Goal: Transaction & Acquisition: Purchase product/service

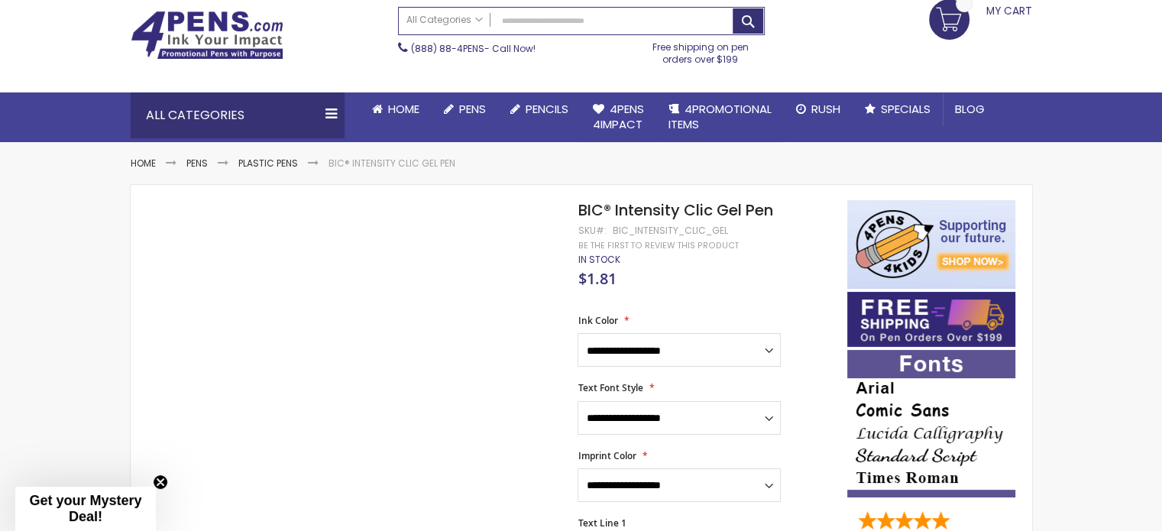
scroll to position [153, 0]
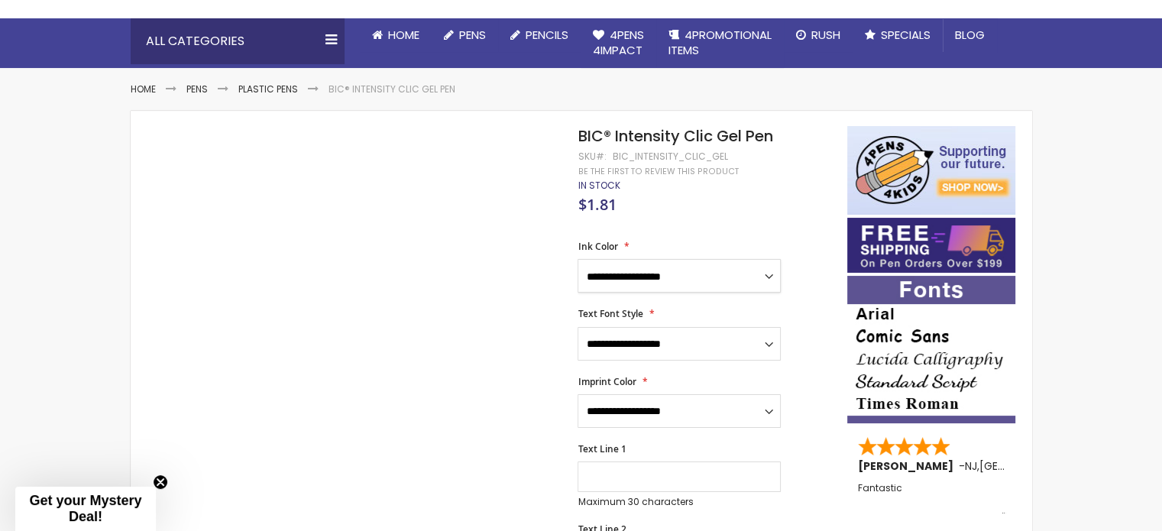
click at [681, 273] on select "**********" at bounding box center [678, 276] width 203 height 34
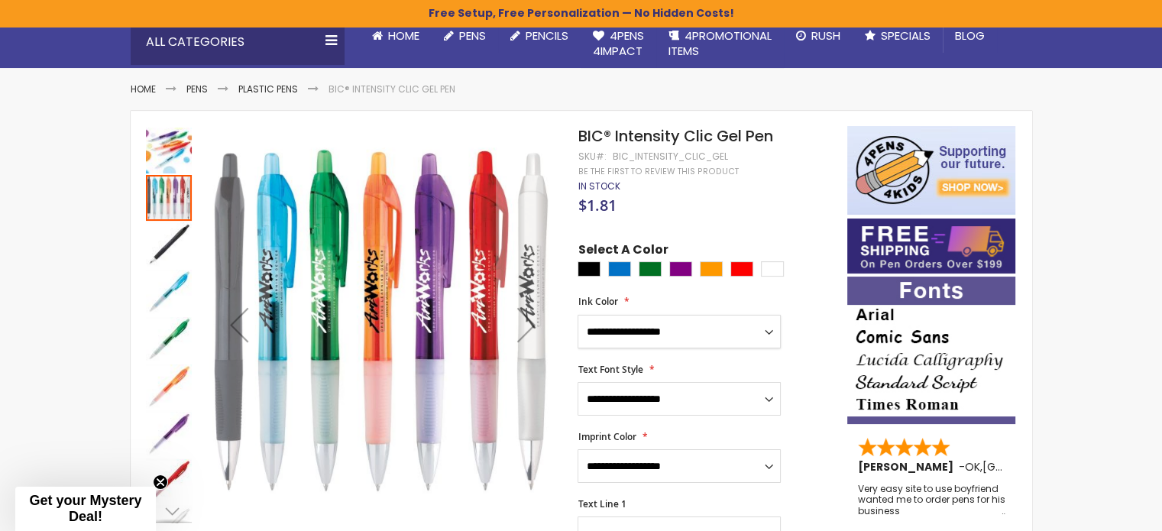
click at [170, 241] on img "BIC® Intensity Clic Gel Pen" at bounding box center [169, 245] width 46 height 46
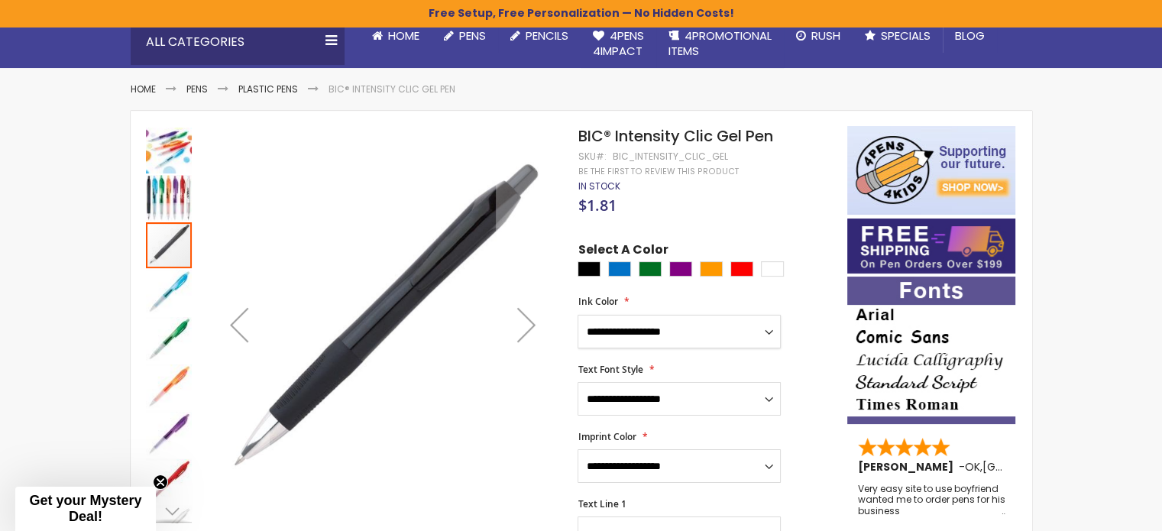
click at [176, 439] on img "BIC® Intensity Clic Gel Pen" at bounding box center [169, 435] width 46 height 46
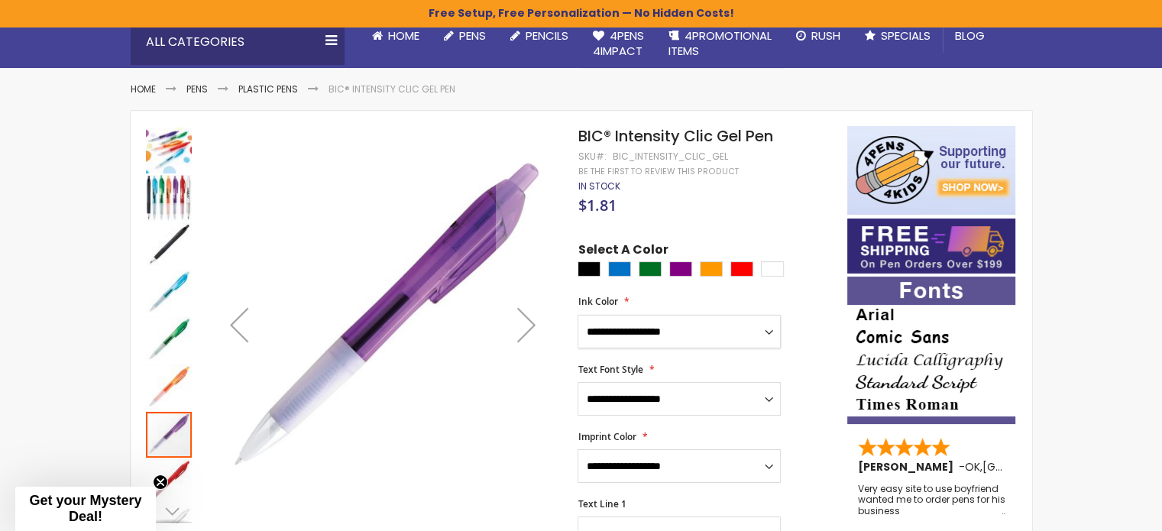
click at [177, 196] on img "BIC® Intensity Clic Gel Pen" at bounding box center [169, 198] width 46 height 46
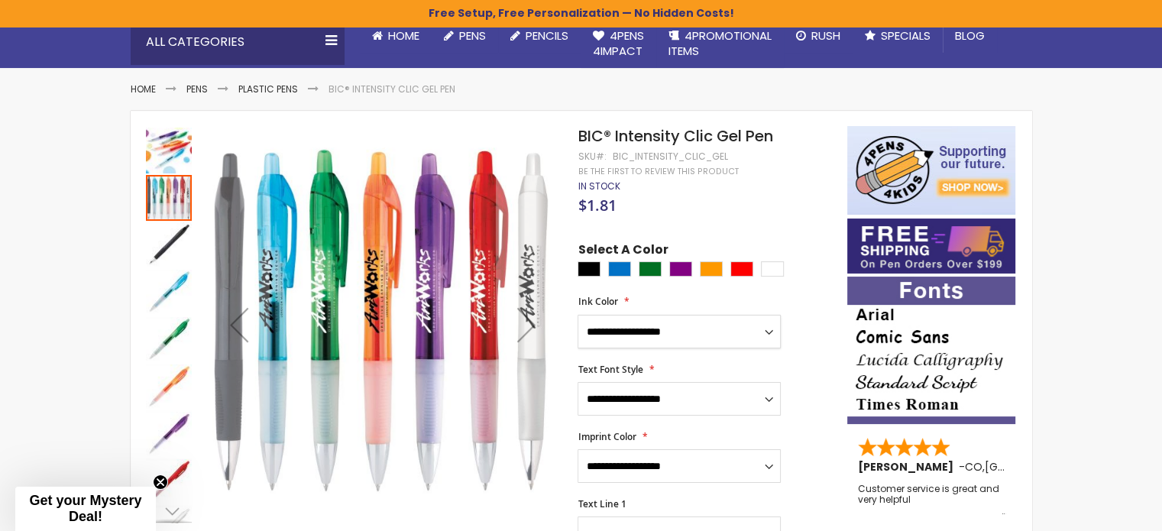
click at [176, 157] on img "BIC® Intensity Clic Gel Pen" at bounding box center [169, 151] width 46 height 46
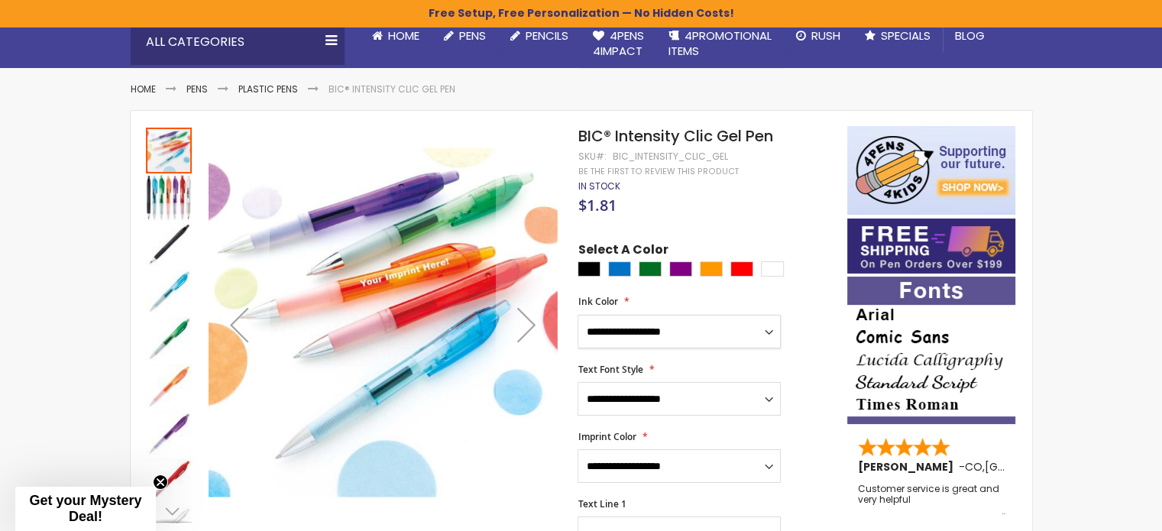
click at [173, 429] on img "BIC® Intensity Clic Gel Pen" at bounding box center [169, 435] width 46 height 46
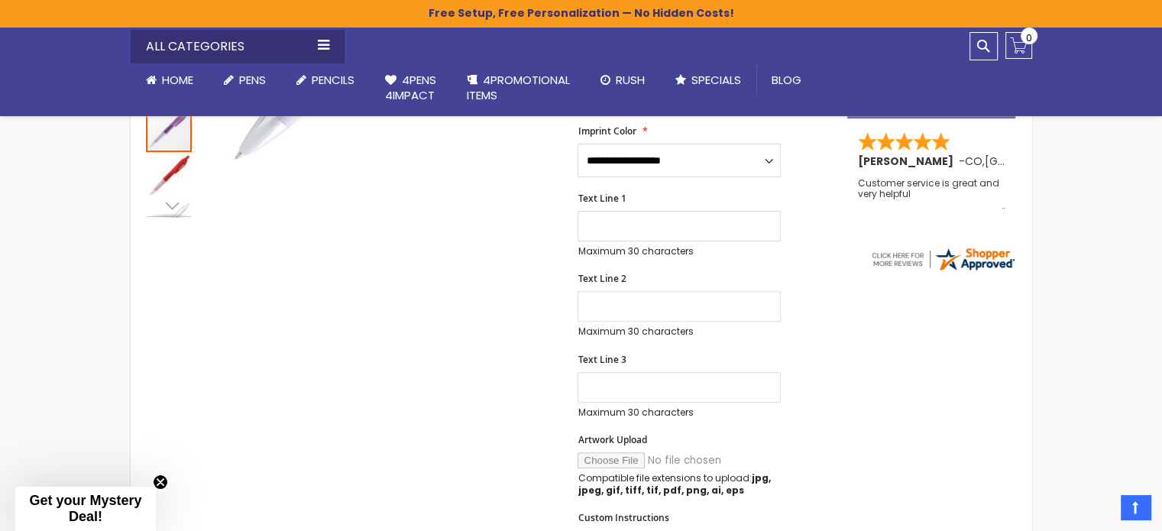
scroll to position [458, 0]
click at [168, 202] on div "Next" at bounding box center [168, 204] width 23 height 23
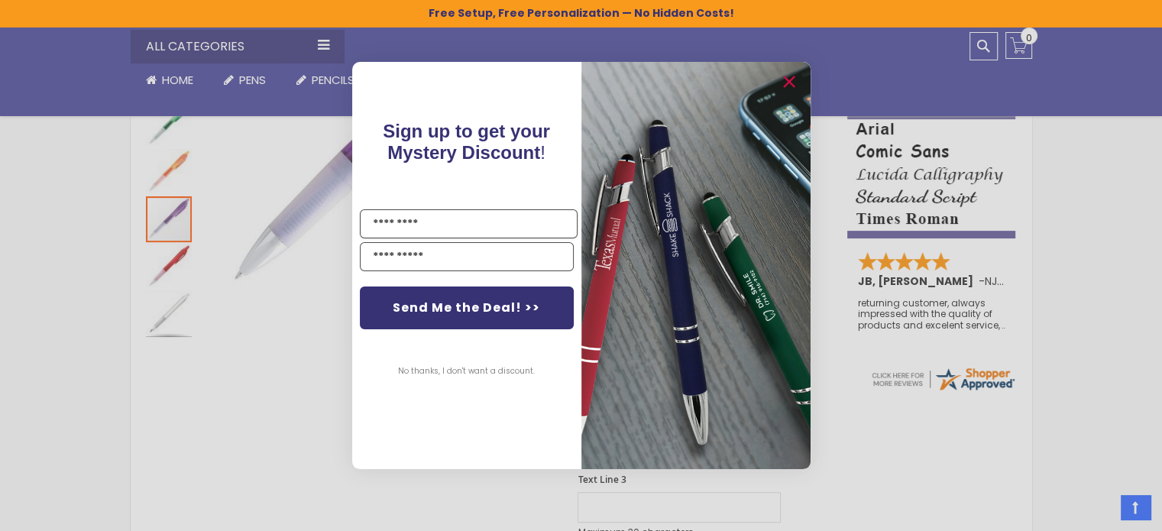
scroll to position [305, 0]
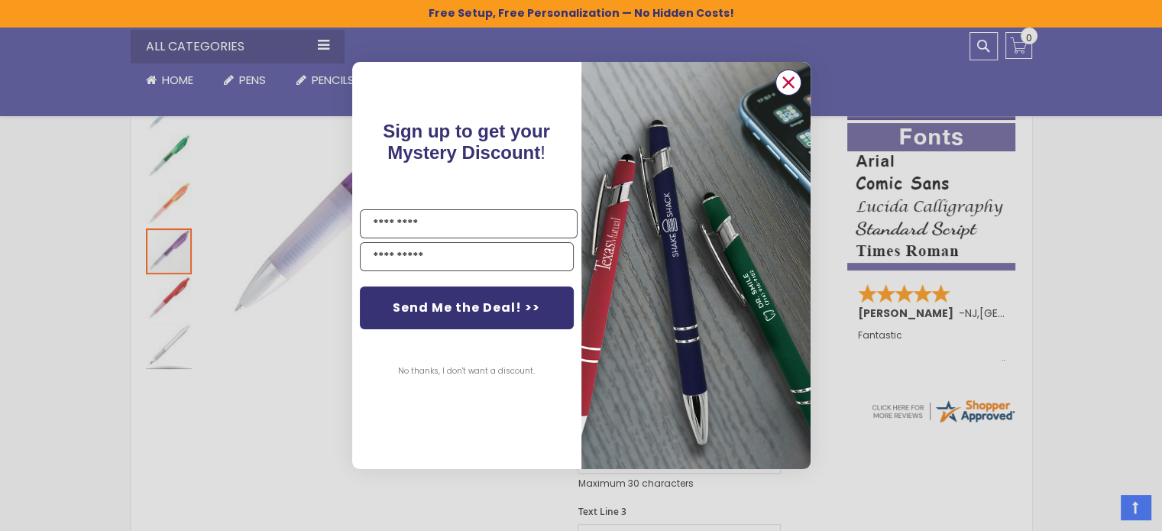
click at [786, 81] on icon "Close dialog" at bounding box center [788, 82] width 10 height 10
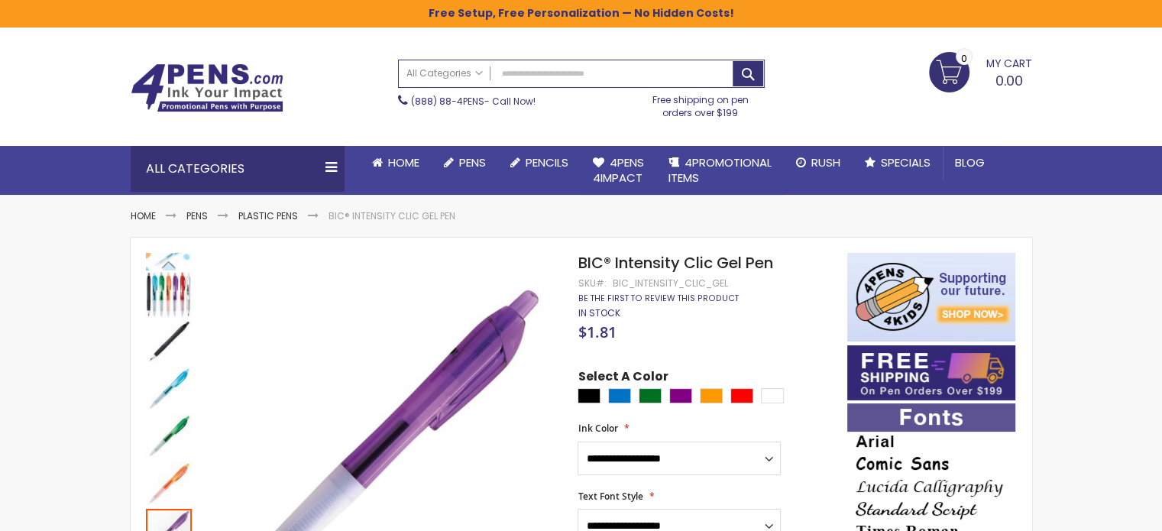
scroll to position [0, 0]
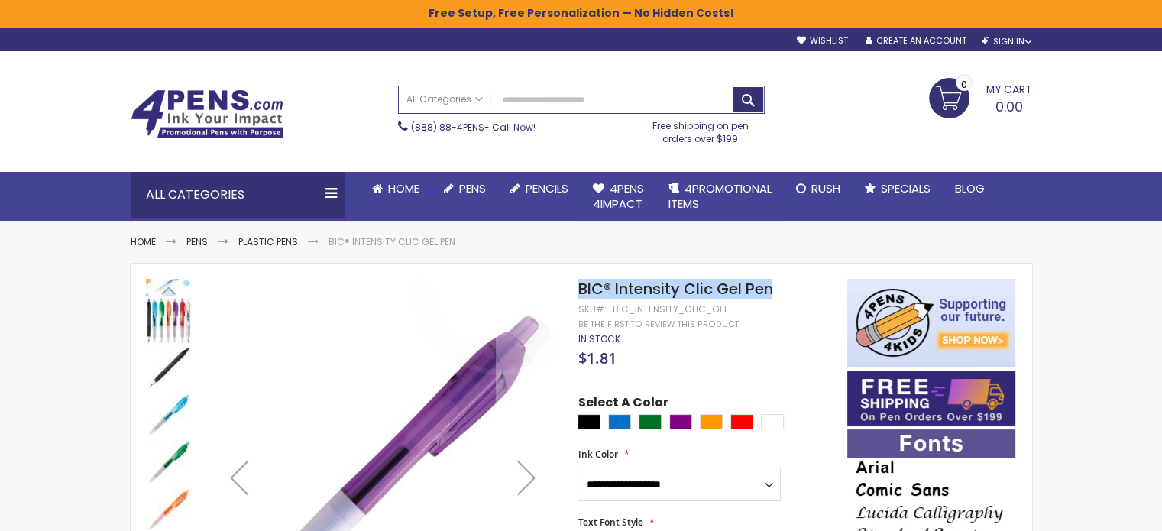
drag, startPoint x: 782, startPoint y: 283, endPoint x: 502, endPoint y: 283, distance: 280.3
copy div "Skip to the beginning of the images gallery BIC® Intensity Clic Gel Pen"
